Goal: Transaction & Acquisition: Purchase product/service

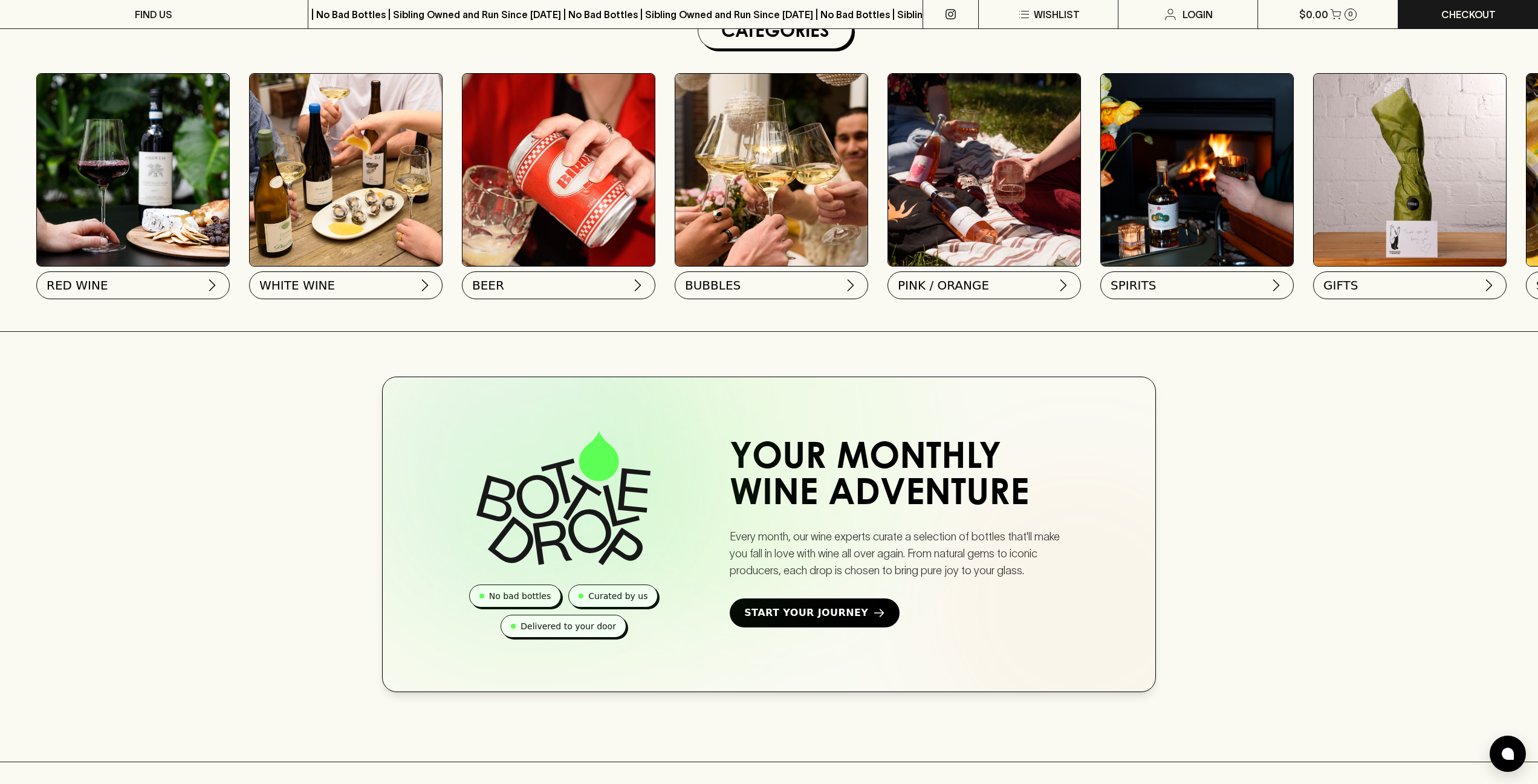
scroll to position [380, 0]
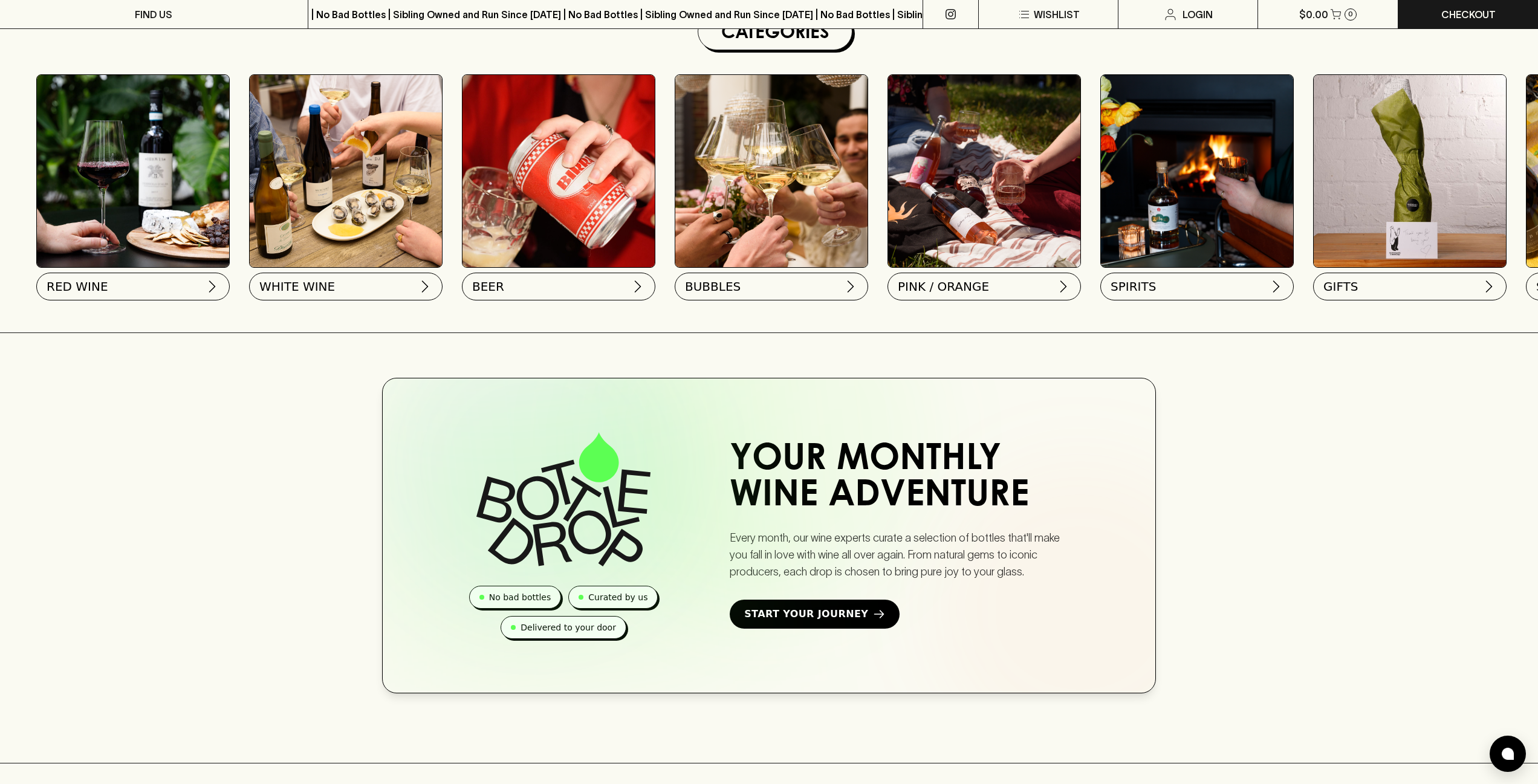
click at [205, 257] on img at bounding box center [133, 171] width 192 height 192
click at [177, 282] on button "RED WINE" at bounding box center [132, 284] width 194 height 28
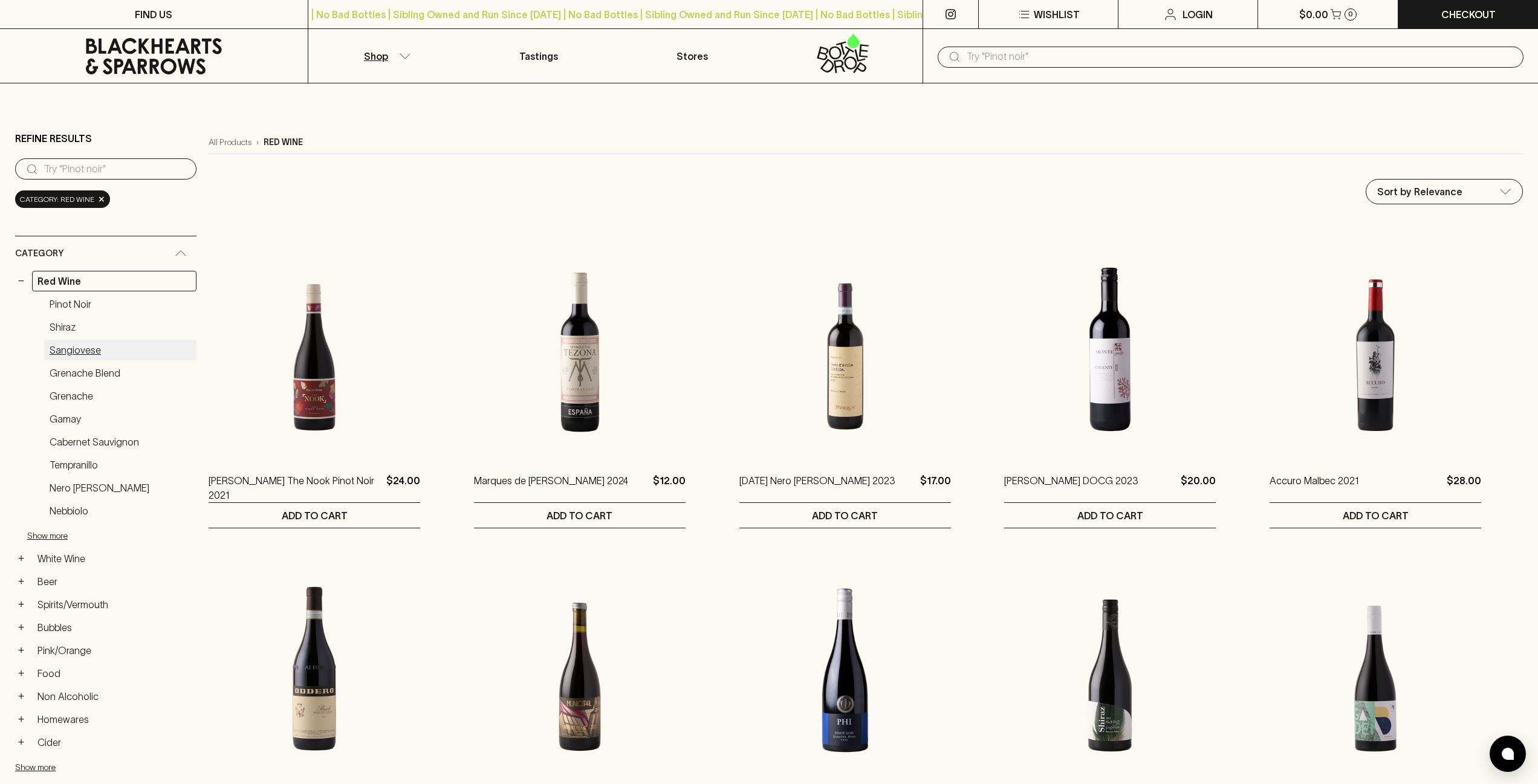
click at [93, 359] on link "Sangiovese" at bounding box center [120, 350] width 152 height 21
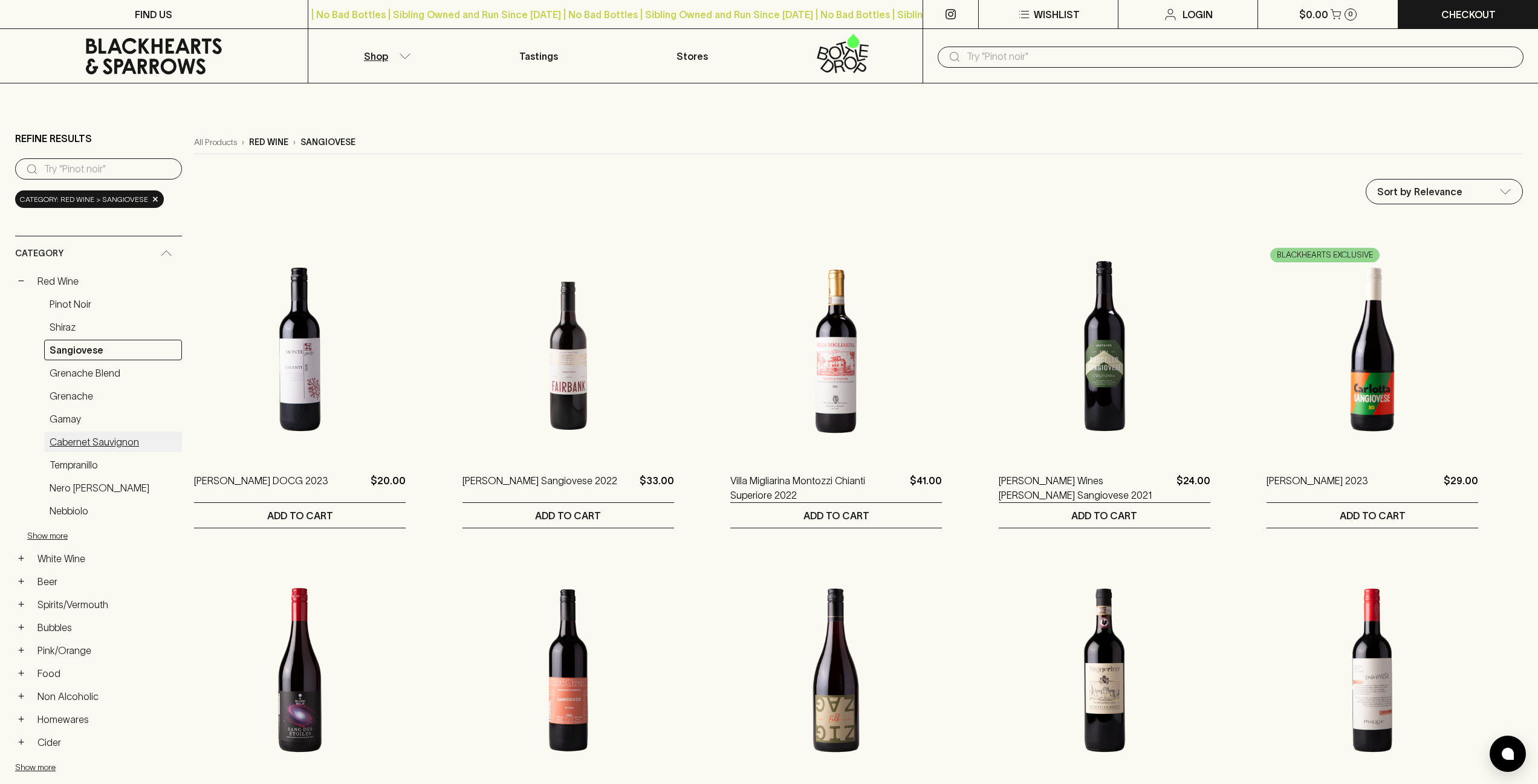
click at [86, 442] on link "Cabernet Sauvignon" at bounding box center [113, 442] width 138 height 21
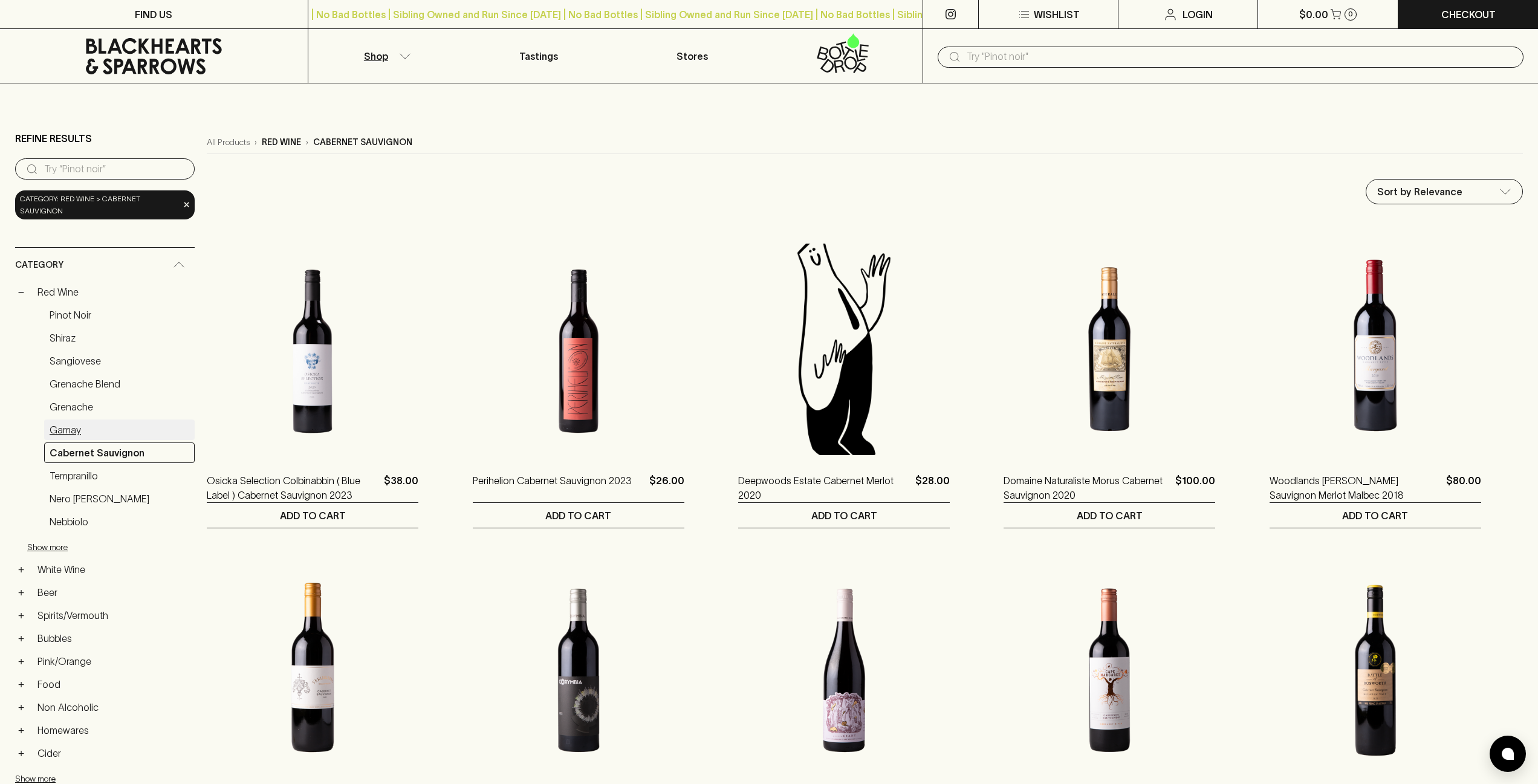
scroll to position [113, 0]
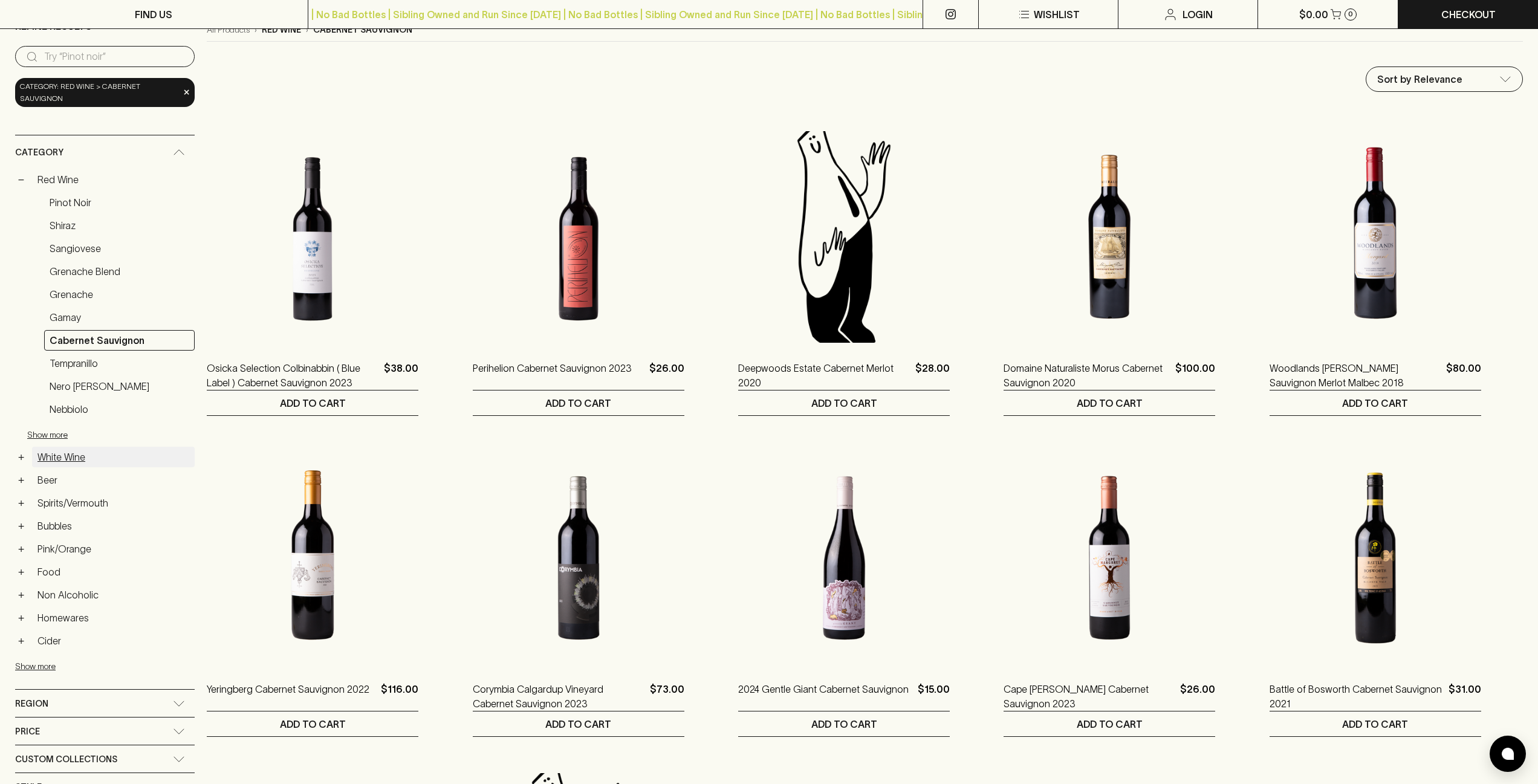
click at [77, 458] on link "White Wine" at bounding box center [113, 457] width 163 height 21
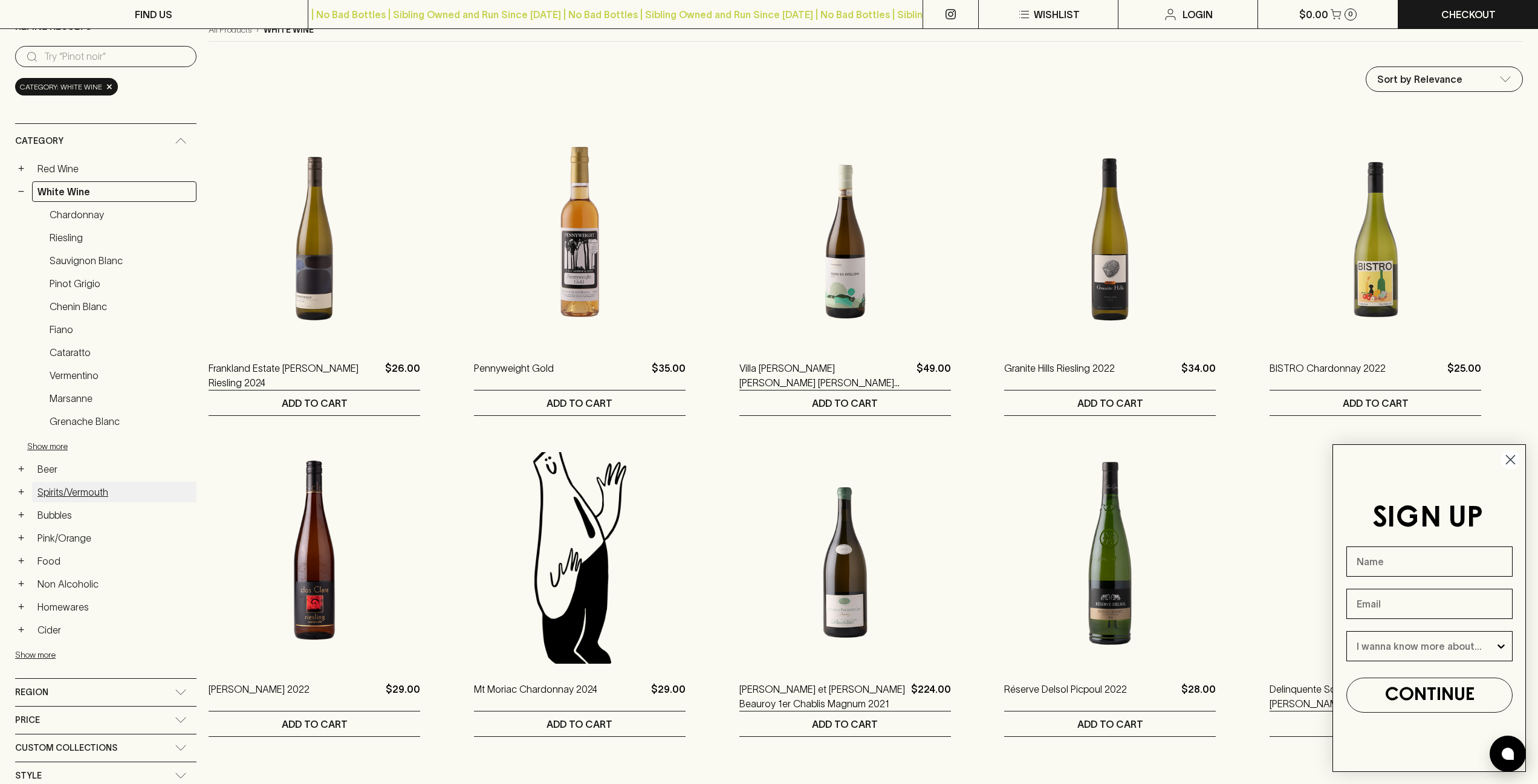
click at [66, 487] on link "Spirits/Vermouth" at bounding box center [114, 492] width 164 height 21
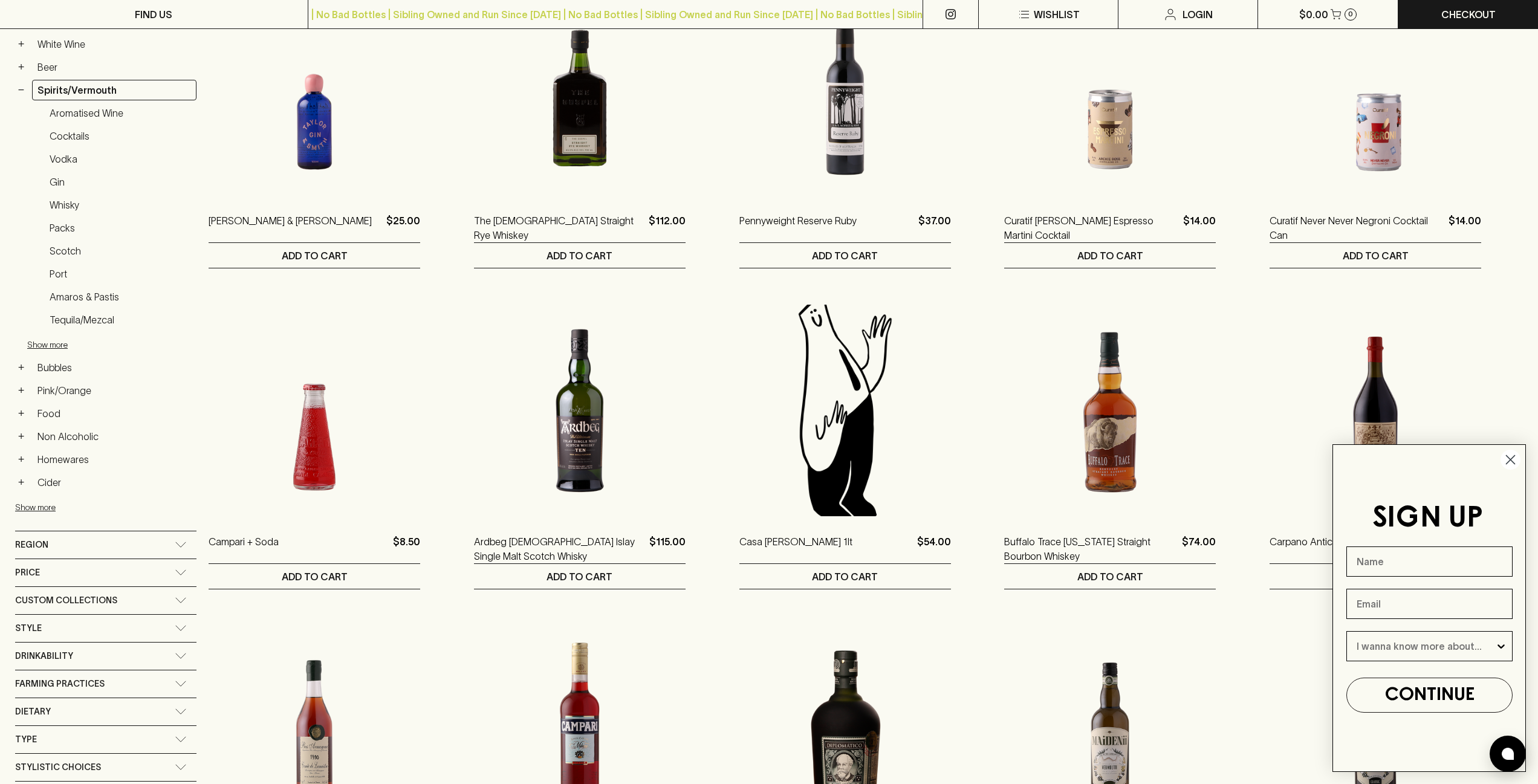
scroll to position [258, 0]
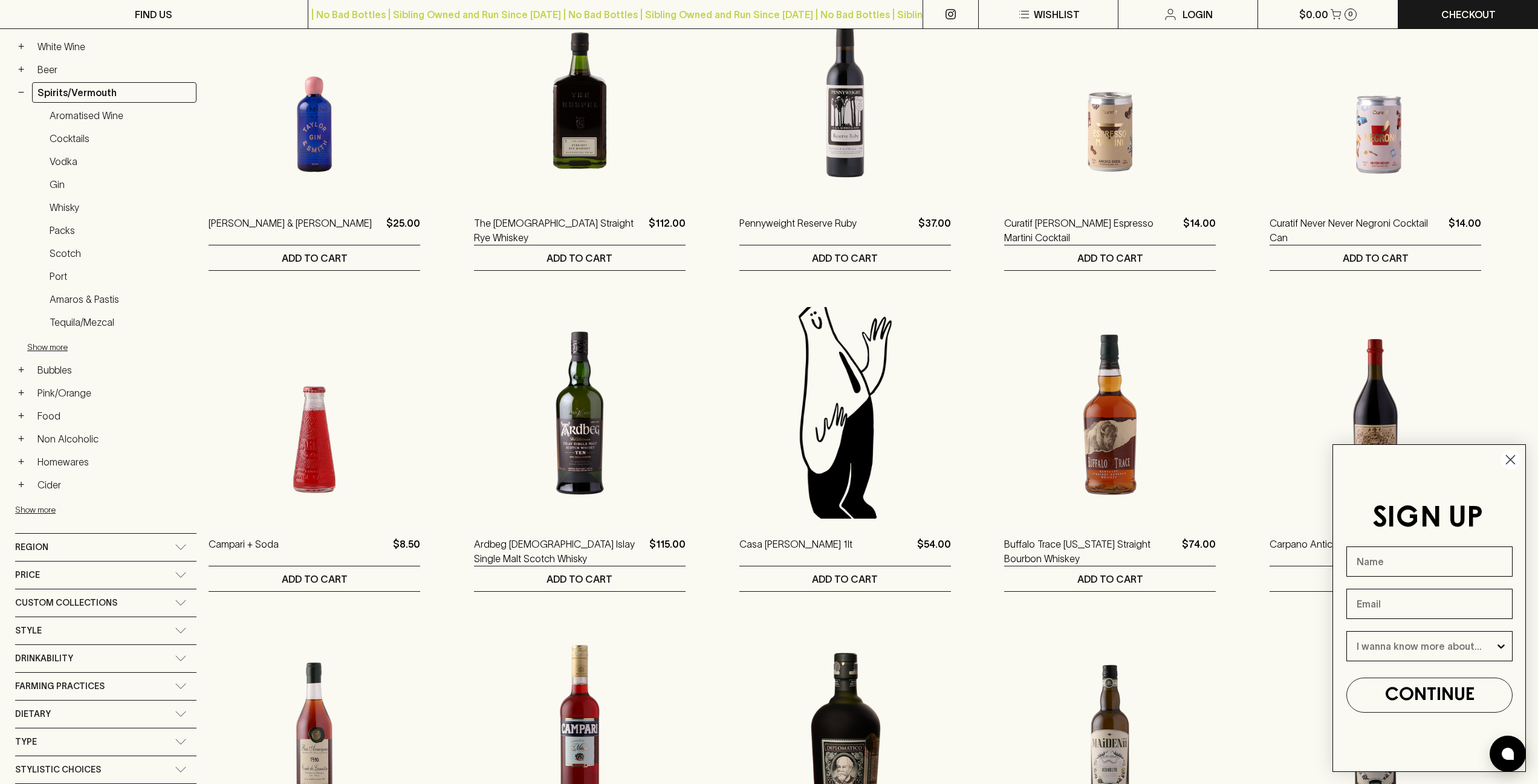
click at [1513, 463] on circle "Close dialog" at bounding box center [1510, 459] width 20 height 20
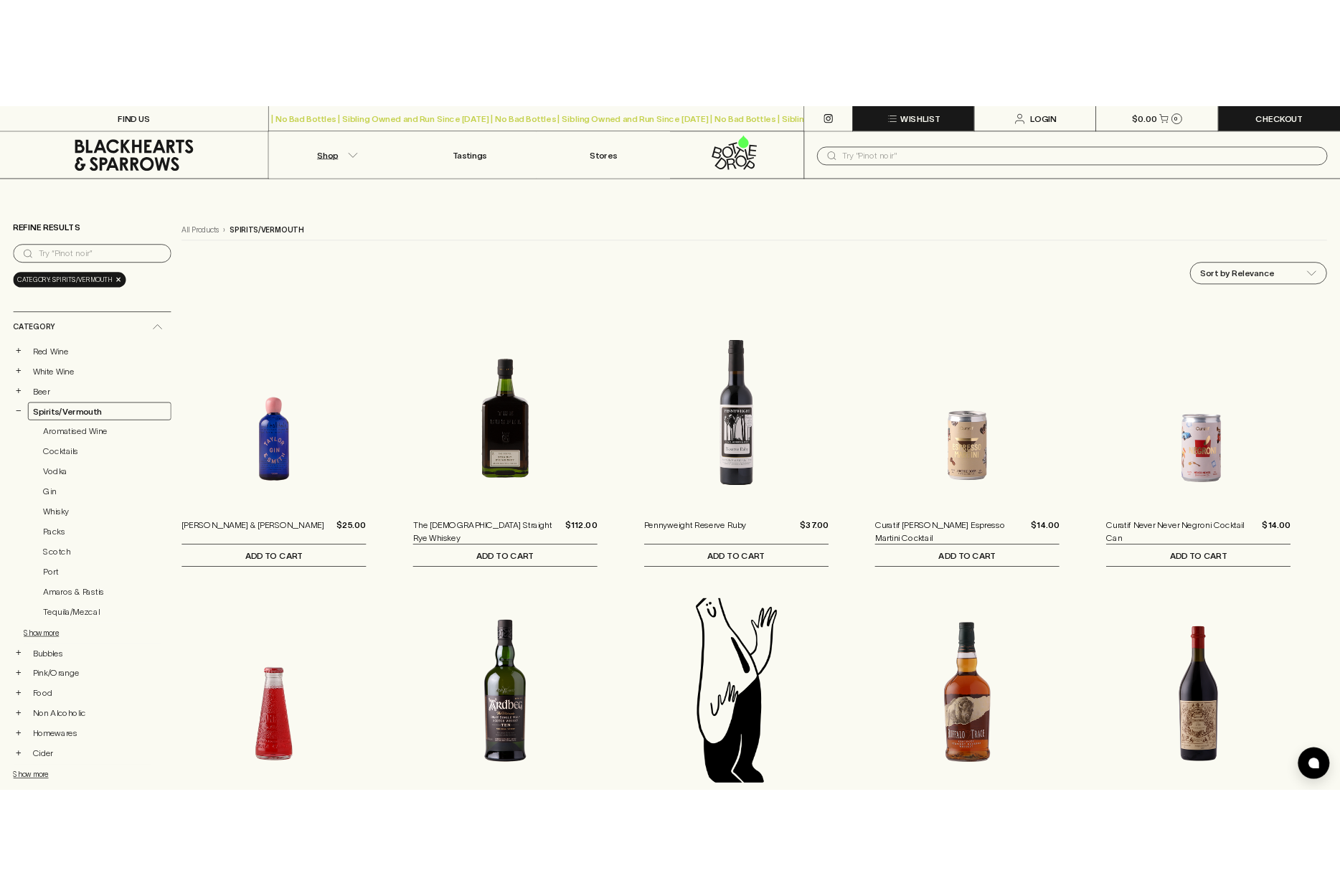
scroll to position [0, 0]
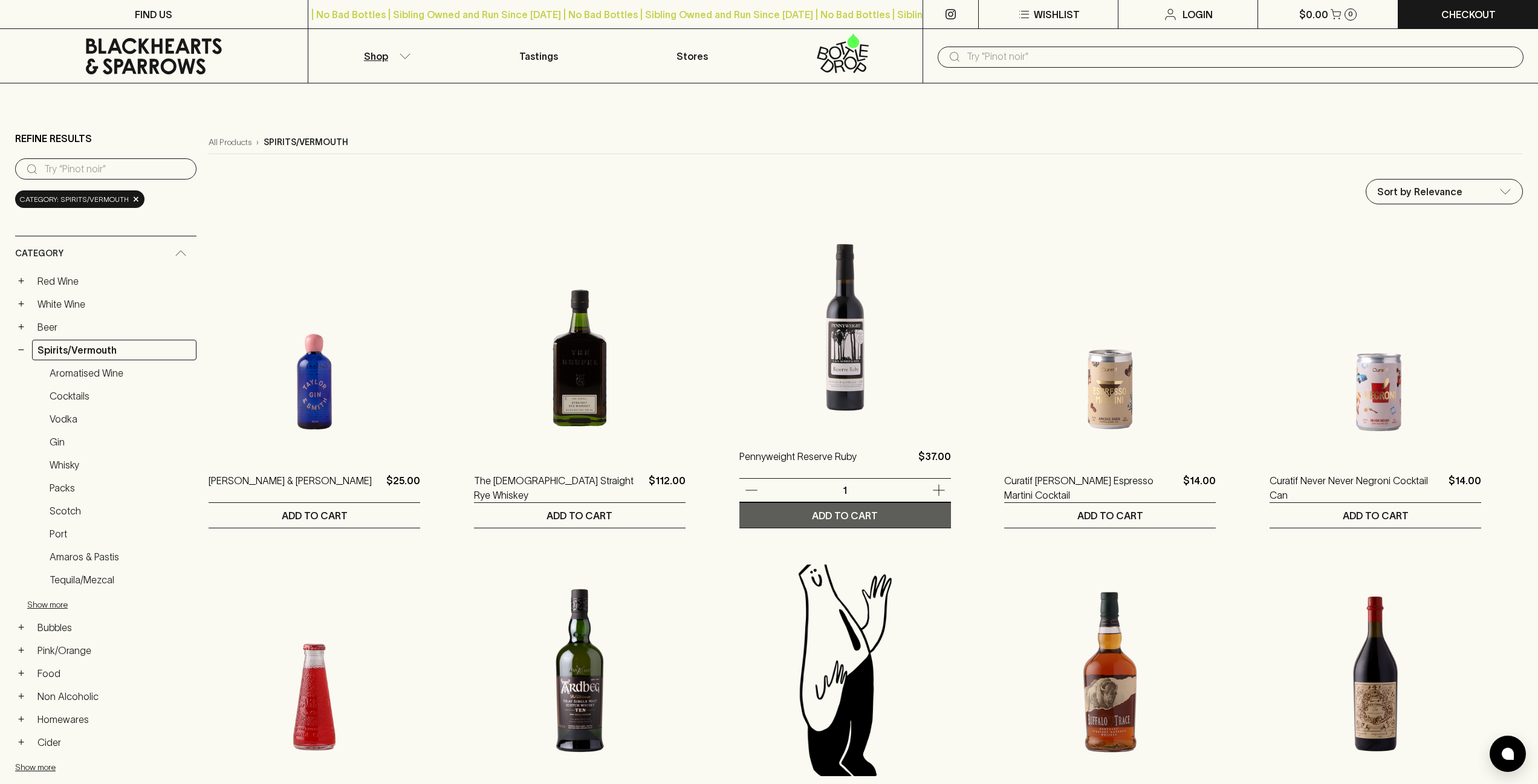
drag, startPoint x: 864, startPoint y: 517, endPoint x: 1180, endPoint y: 297, distance: 385.0
click at [865, 517] on p "ADD TO CART" at bounding box center [845, 516] width 66 height 15
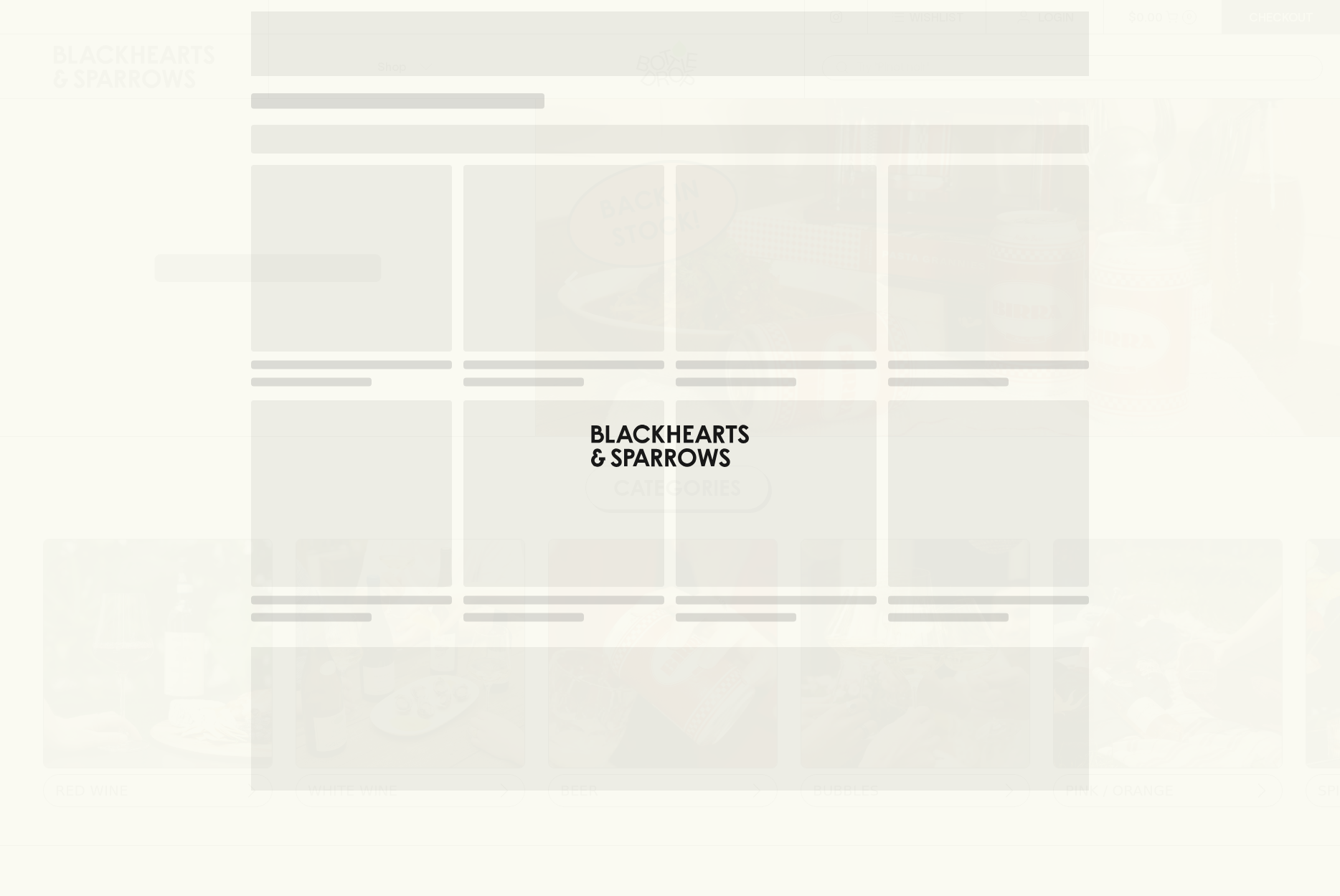
click at [241, 383] on div "**********" at bounding box center [267, 267] width 535 height 337
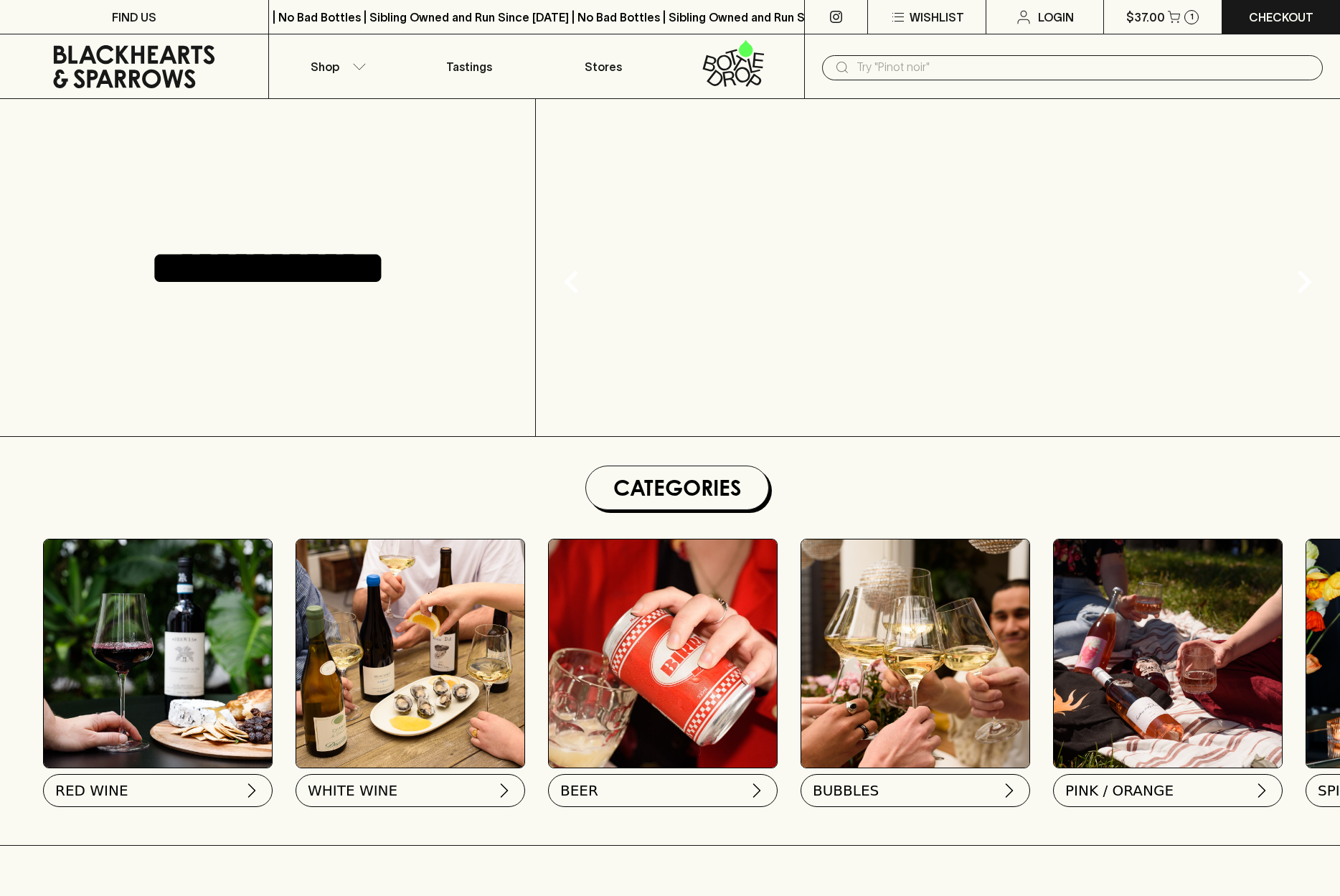
click at [488, 540] on img at bounding box center [410, 653] width 228 height 228
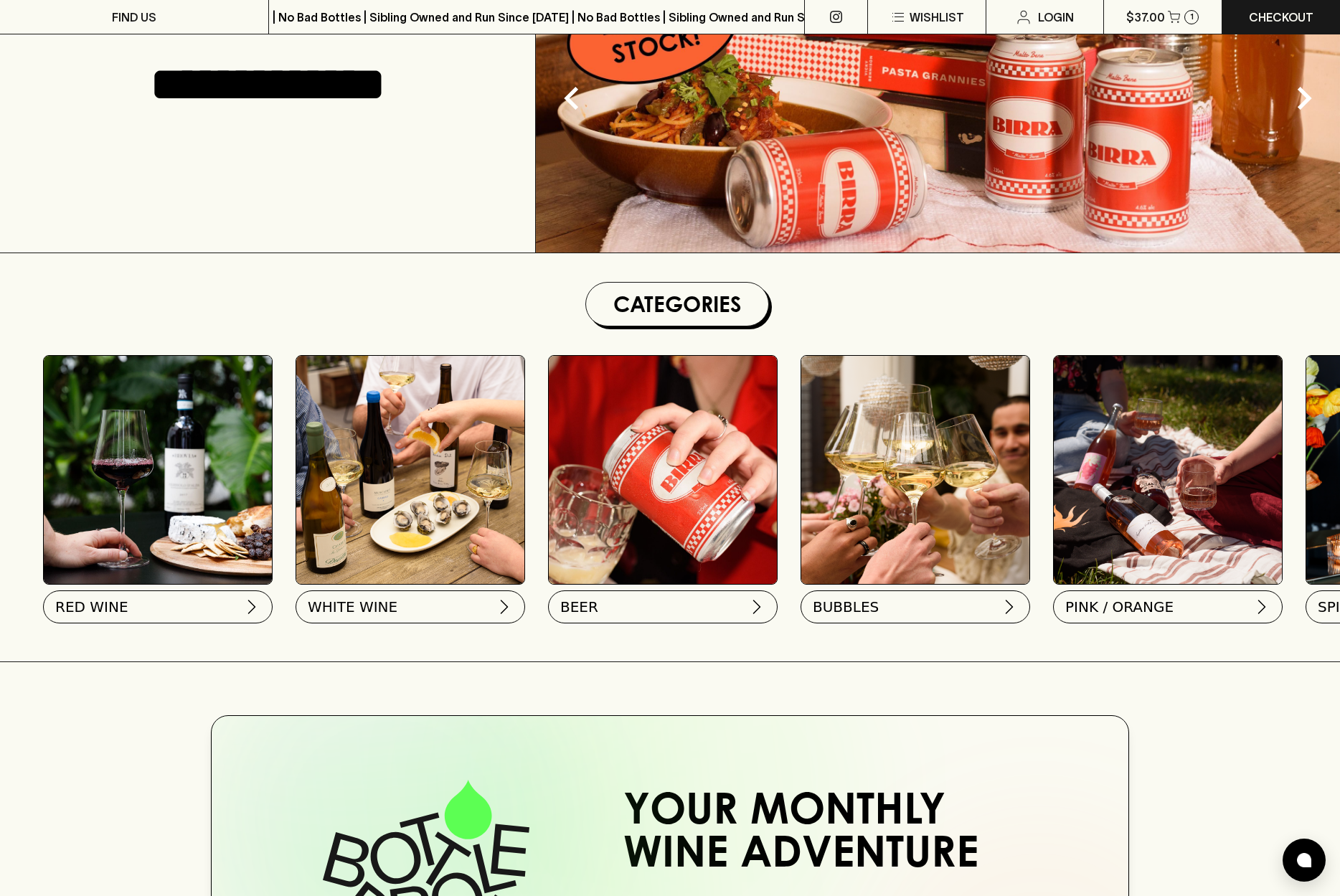
click at [162, 487] on img at bounding box center [157, 469] width 228 height 228
click at [215, 618] on button "RED WINE" at bounding box center [156, 604] width 230 height 33
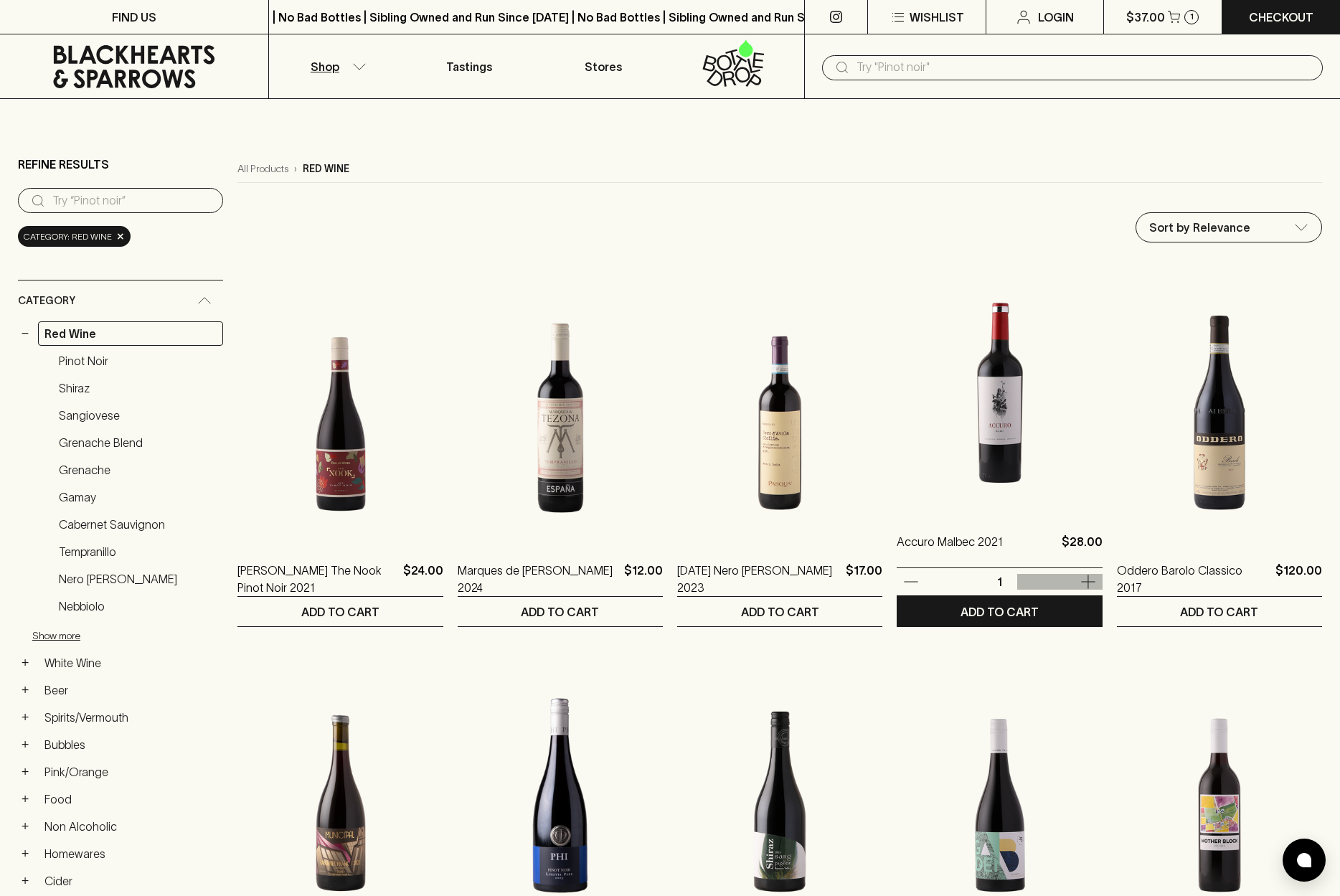
click at [1081, 583] on icon "button" at bounding box center [1088, 582] width 17 height 17
